Goal: Task Accomplishment & Management: Manage account settings

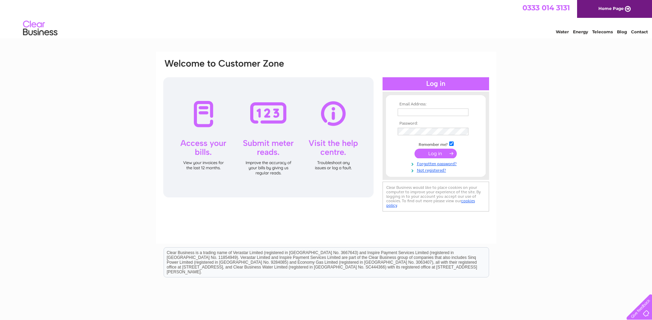
type input "[EMAIL_ADDRESS][DOMAIN_NAME]"
click at [422, 152] on input "submit" at bounding box center [436, 154] width 42 height 10
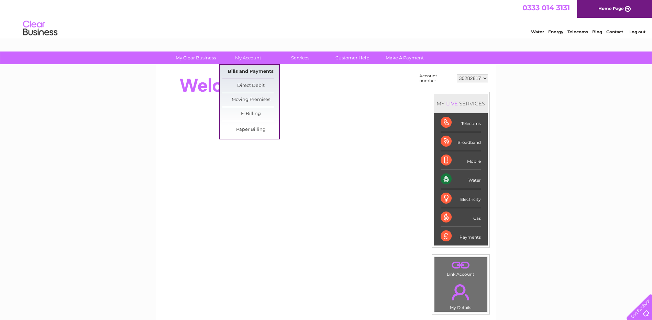
click at [247, 69] on link "Bills and Payments" at bounding box center [250, 72] width 57 height 14
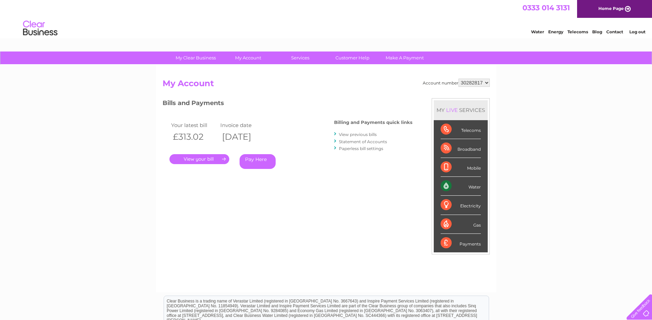
click at [210, 161] on link "." at bounding box center [200, 159] width 60 height 10
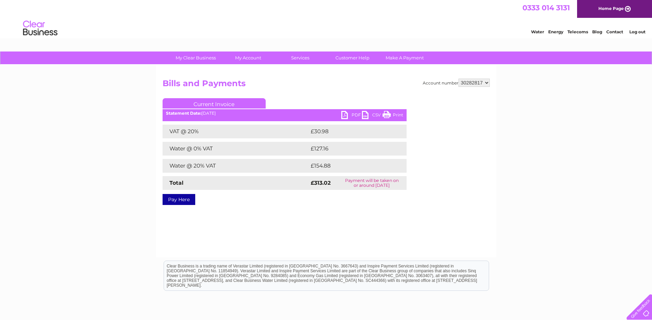
click at [353, 114] on link "PDF" at bounding box center [351, 116] width 21 height 10
click at [354, 113] on link "PDF" at bounding box center [351, 116] width 21 height 10
